Goal: Information Seeking & Learning: Check status

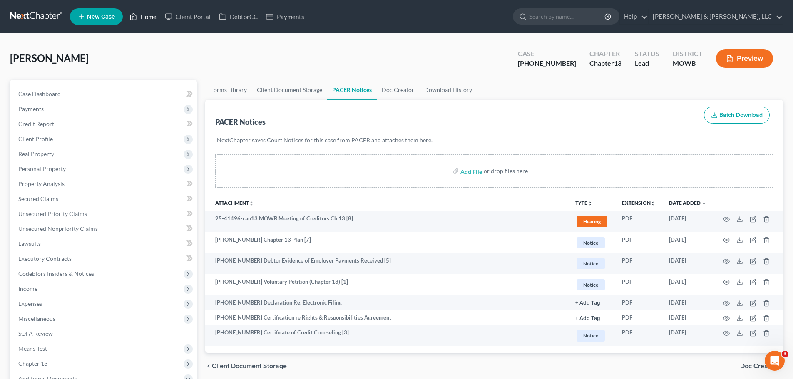
click at [140, 21] on link "Home" at bounding box center [142, 16] width 35 height 15
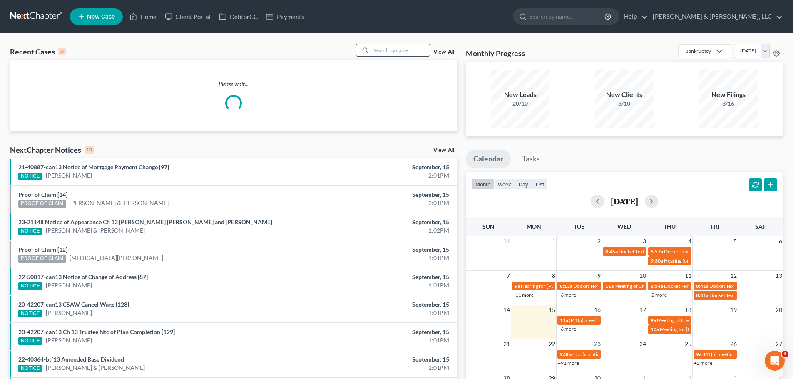
click at [392, 52] on input "search" at bounding box center [400, 50] width 58 height 12
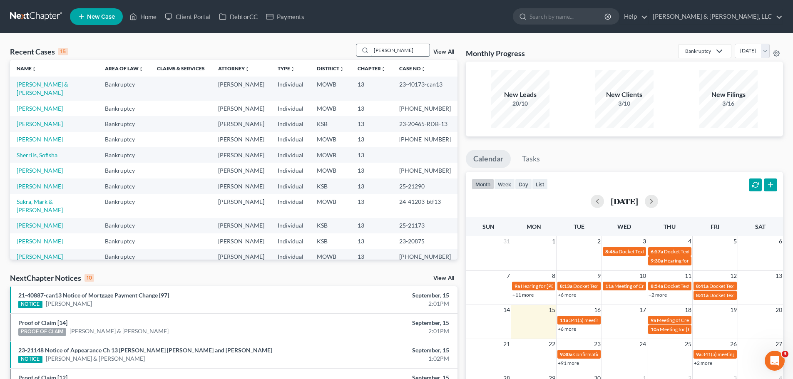
type input "smith"
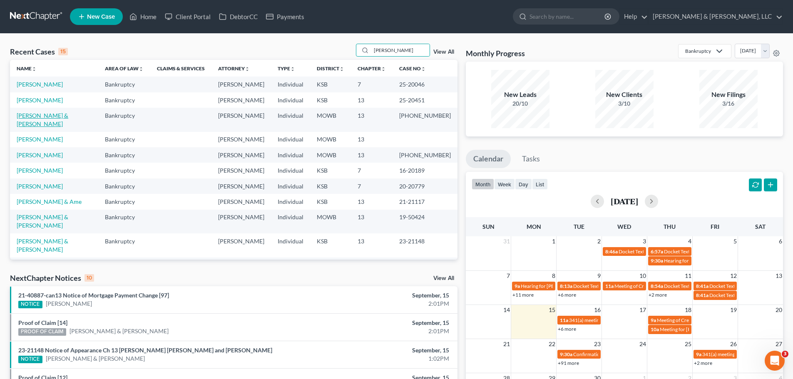
click at [60, 116] on link "[PERSON_NAME] & [PERSON_NAME]" at bounding box center [43, 119] width 52 height 15
select select "2"
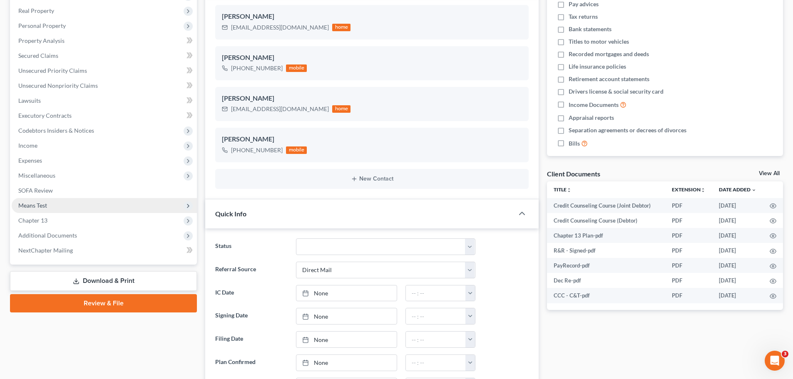
scroll to position [166, 0]
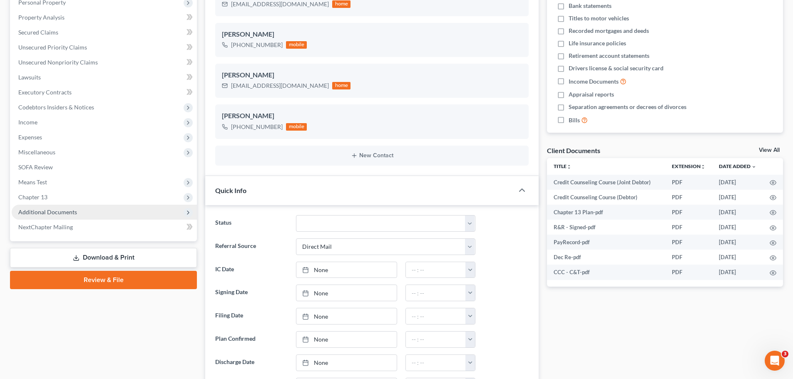
click at [79, 209] on span "Additional Documents" at bounding box center [104, 212] width 185 height 15
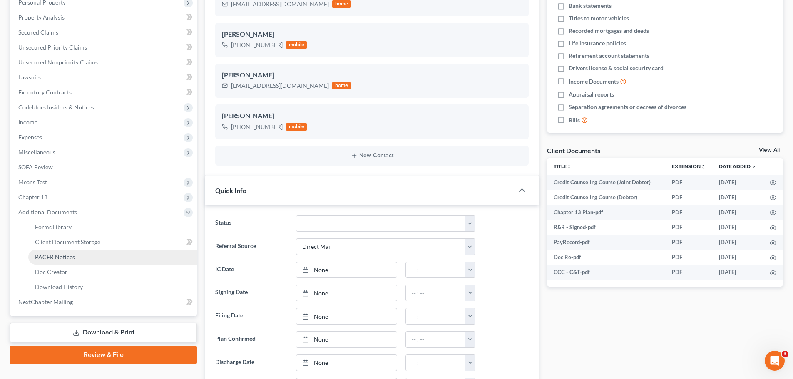
click at [73, 258] on span "PACER Notices" at bounding box center [55, 256] width 40 height 7
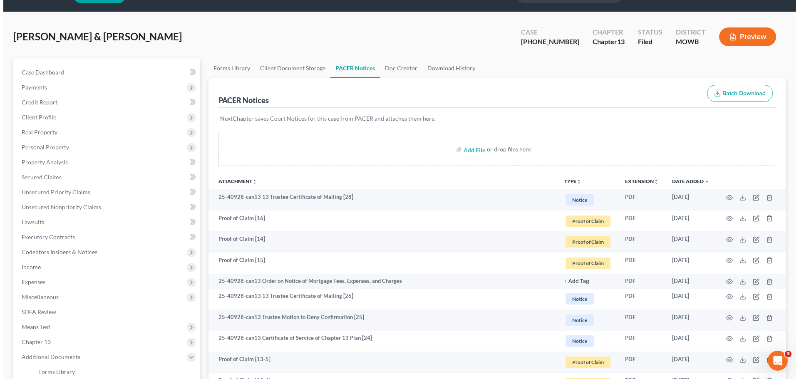
scroll to position [42, 0]
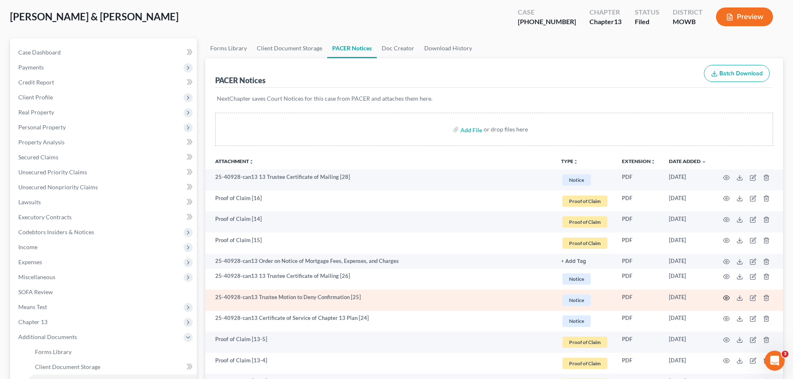
click at [728, 298] on icon "button" at bounding box center [726, 298] width 7 height 7
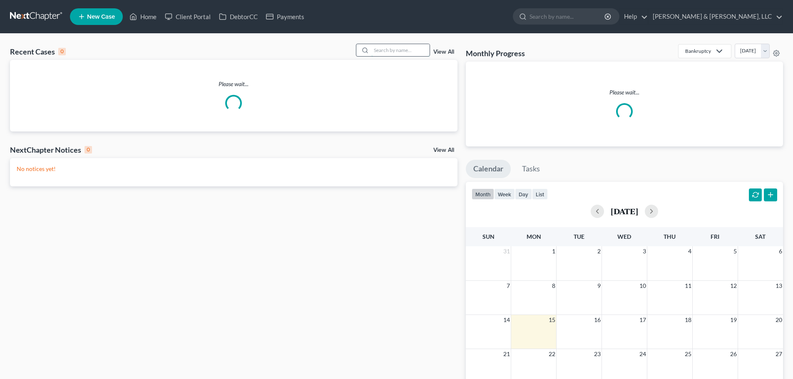
click at [409, 53] on input "search" at bounding box center [400, 50] width 58 height 12
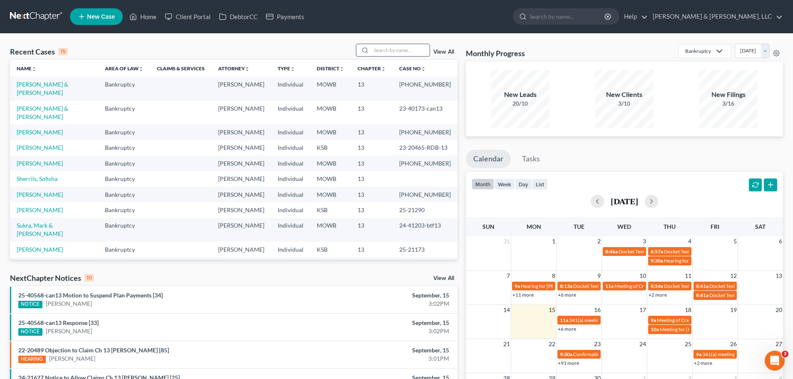
click at [398, 51] on input "search" at bounding box center [400, 50] width 58 height 12
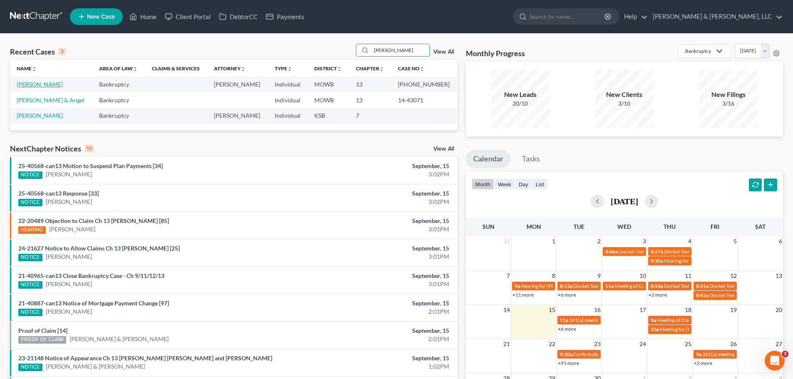
type input "[PERSON_NAME]"
click at [42, 81] on link "[PERSON_NAME]" at bounding box center [40, 84] width 46 height 7
select select "4"
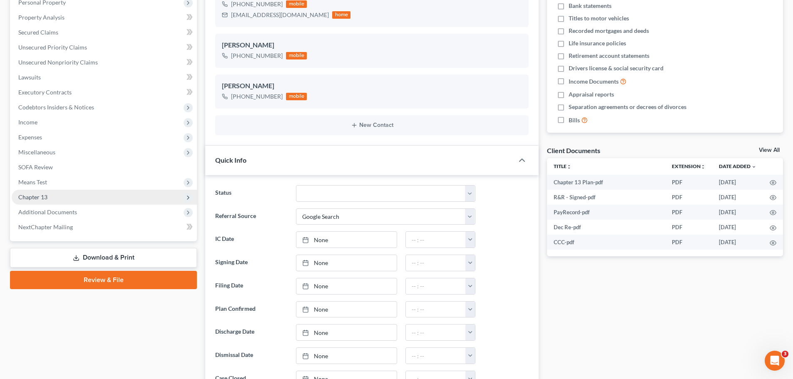
scroll to position [464, 0]
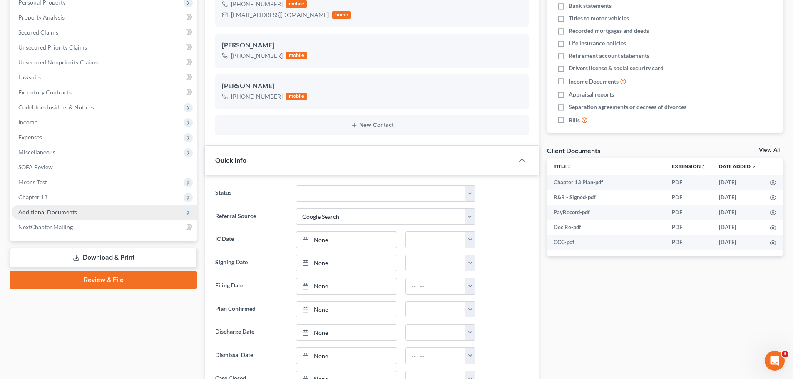
click at [66, 210] on span "Additional Documents" at bounding box center [47, 211] width 59 height 7
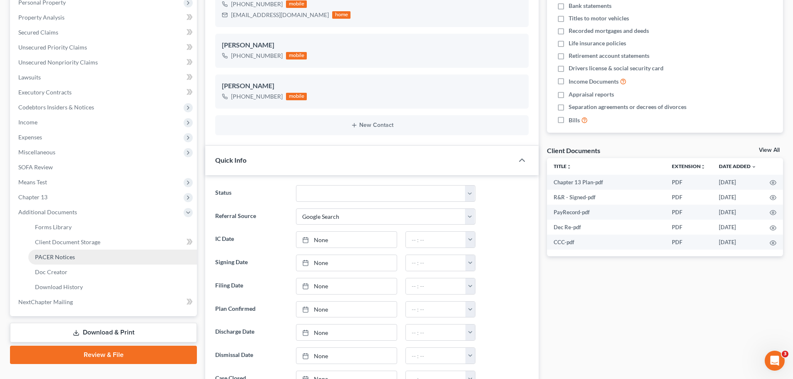
click at [72, 251] on link "PACER Notices" at bounding box center [112, 257] width 169 height 15
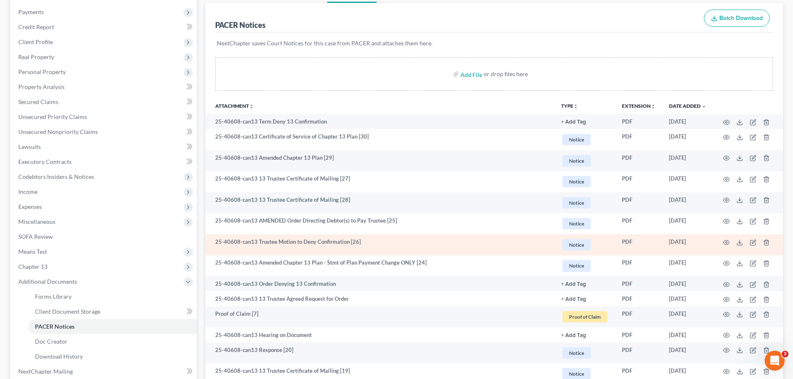
scroll to position [125, 0]
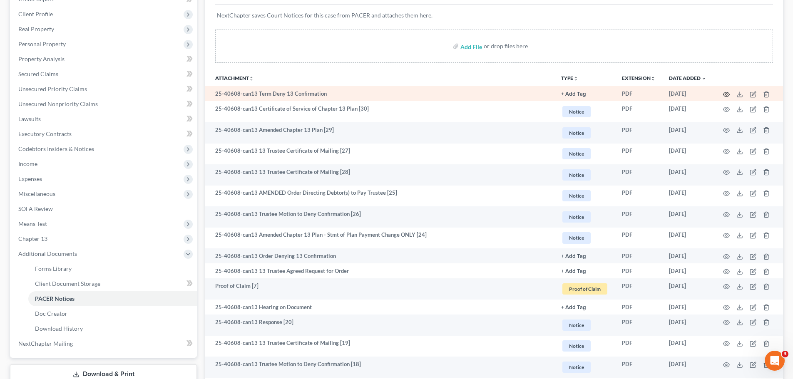
click at [725, 97] on icon "button" at bounding box center [726, 94] width 6 height 5
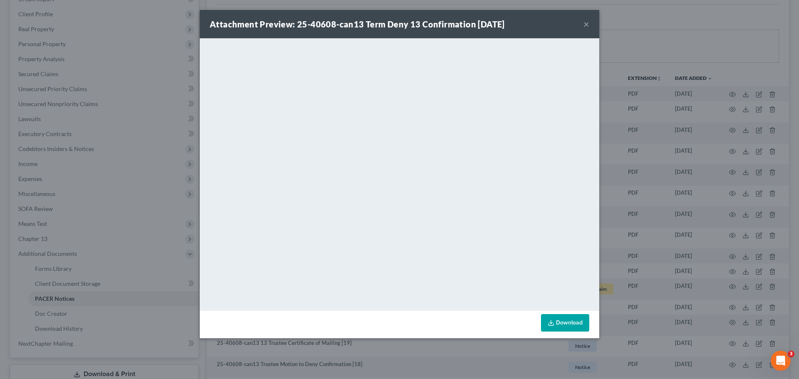
click at [588, 23] on button "×" at bounding box center [586, 24] width 6 height 10
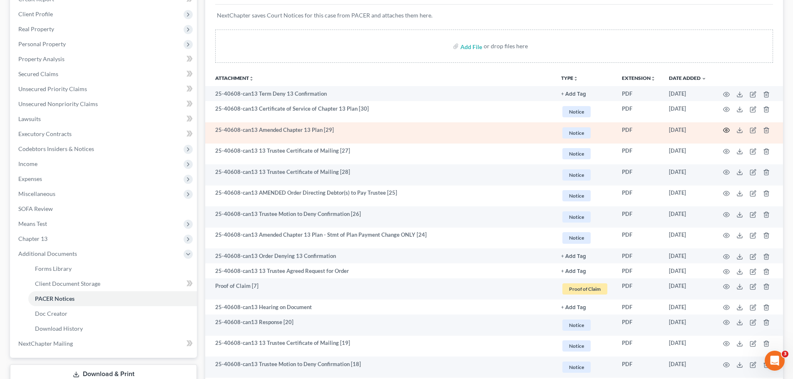
click at [727, 133] on icon "button" at bounding box center [726, 130] width 7 height 7
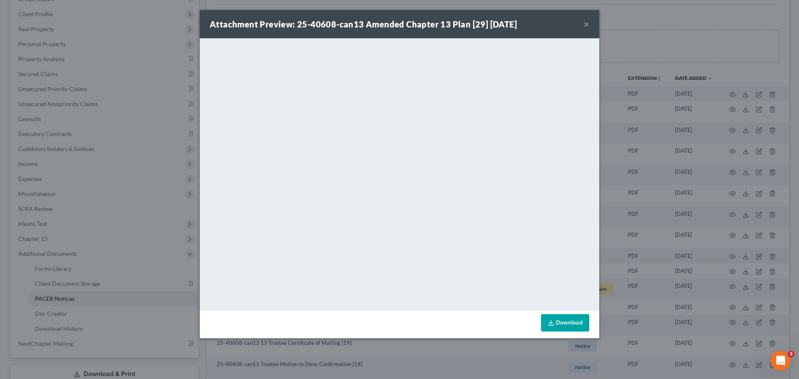
click at [587, 26] on button "×" at bounding box center [586, 24] width 6 height 10
